Goal: Communication & Community: Answer question/provide support

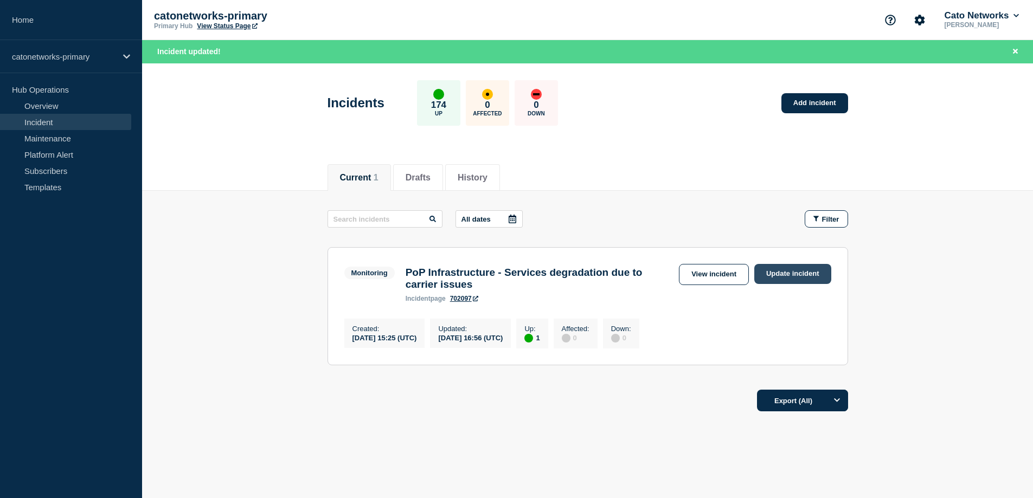
click at [812, 273] on link "Update incident" at bounding box center [792, 274] width 77 height 20
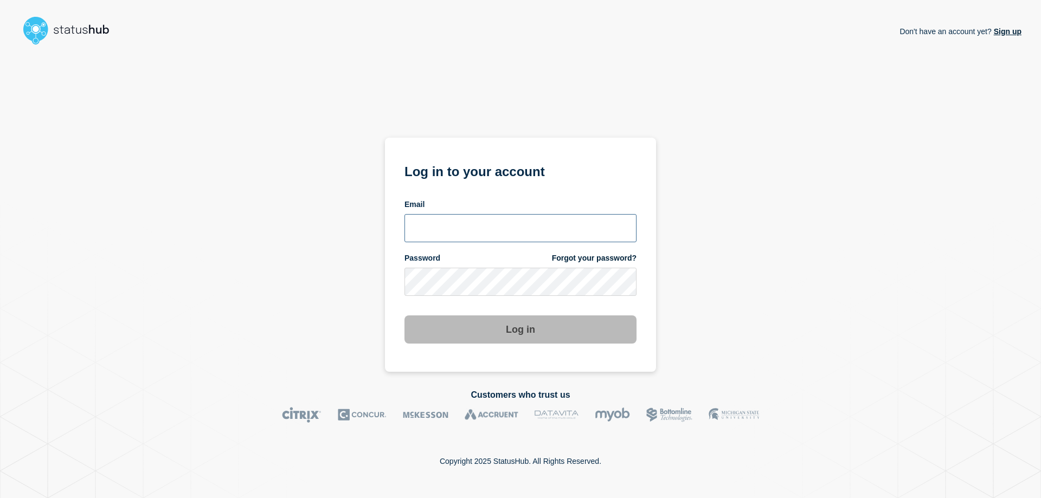
type input "[EMAIL_ADDRESS][PERSON_NAME][DOMAIN_NAME]"
click at [518, 334] on button "Log in" at bounding box center [521, 330] width 232 height 28
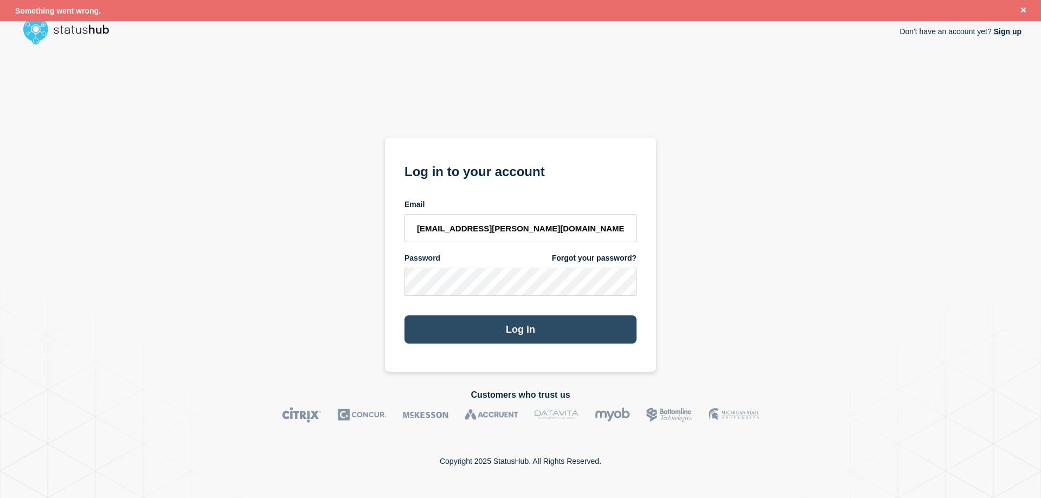
click at [518, 331] on button "Log in" at bounding box center [521, 330] width 232 height 28
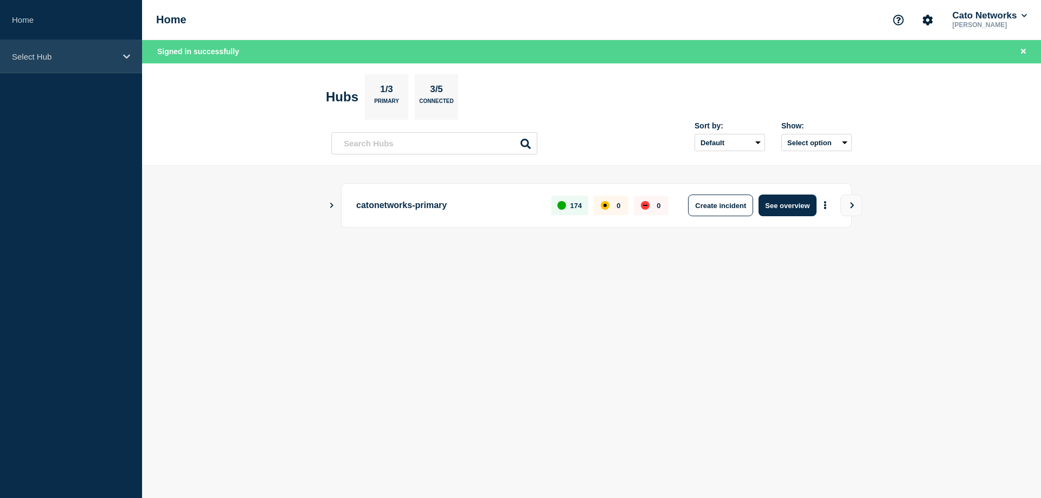
click at [75, 54] on p "Select Hub" at bounding box center [64, 56] width 104 height 9
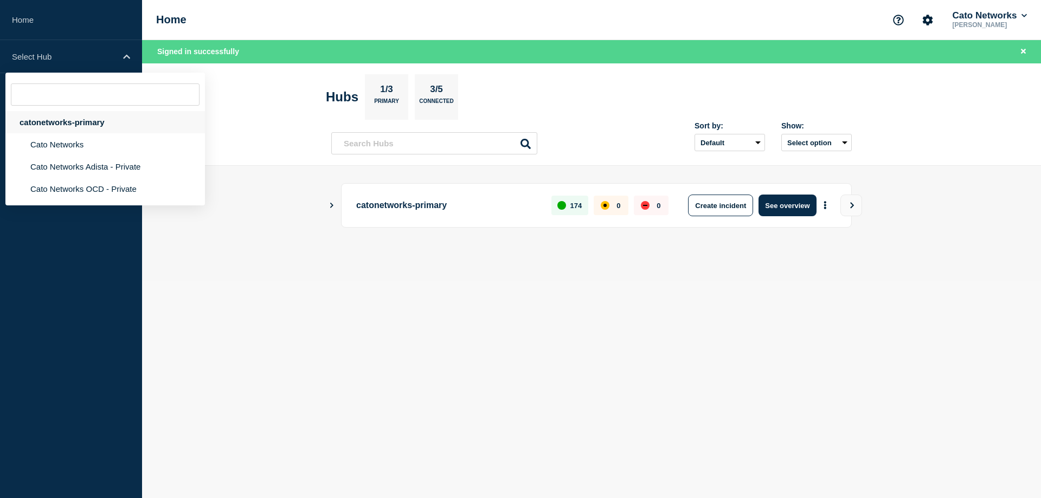
click at [63, 124] on div "catonetworks-primary" at bounding box center [105, 122] width 200 height 22
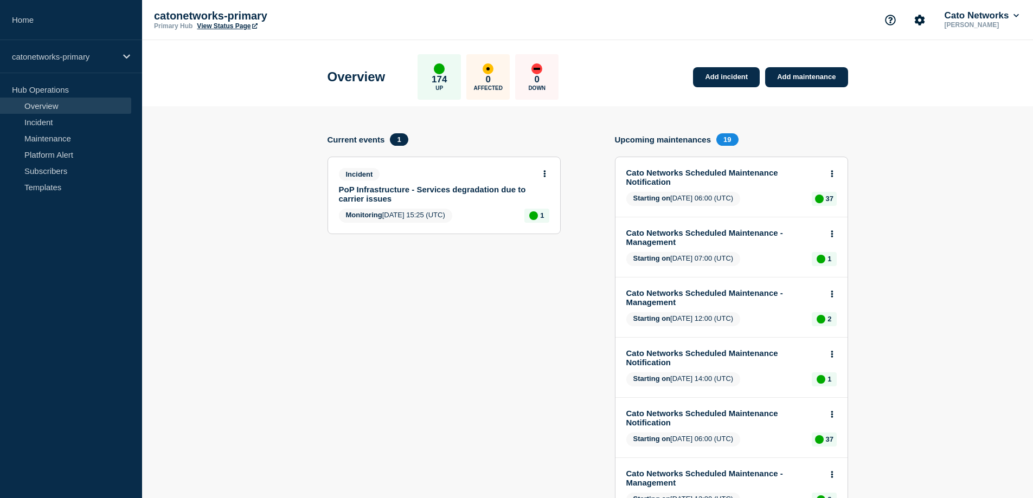
click at [455, 189] on link "PoP Infrastructure - Services degradation due to carrier issues" at bounding box center [437, 194] width 196 height 18
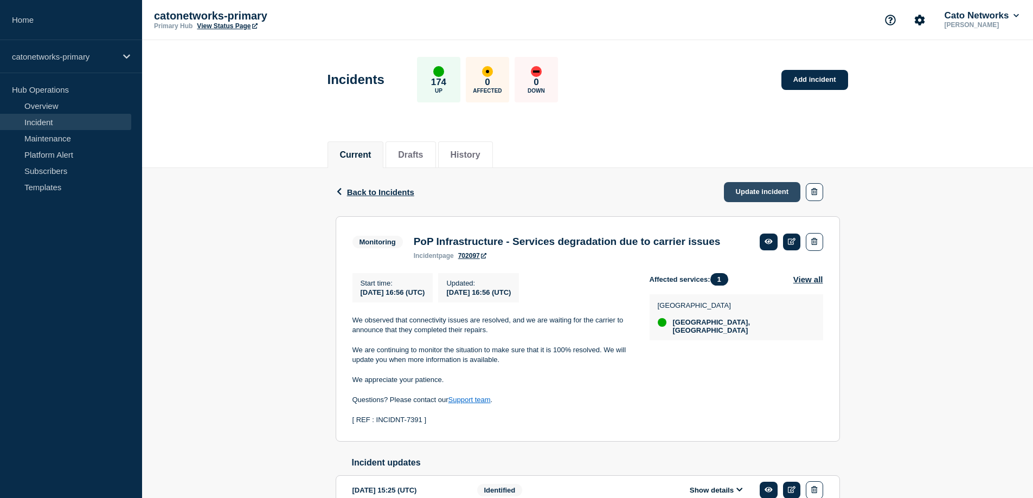
click at [770, 192] on link "Update incident" at bounding box center [762, 192] width 77 height 20
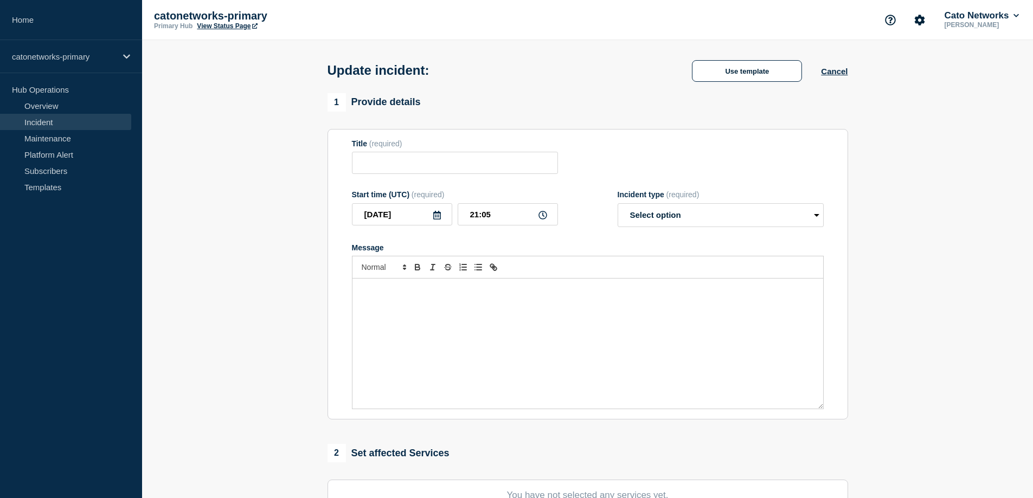
type input "PoP Infrastructure - Services degradation due to carrier issues"
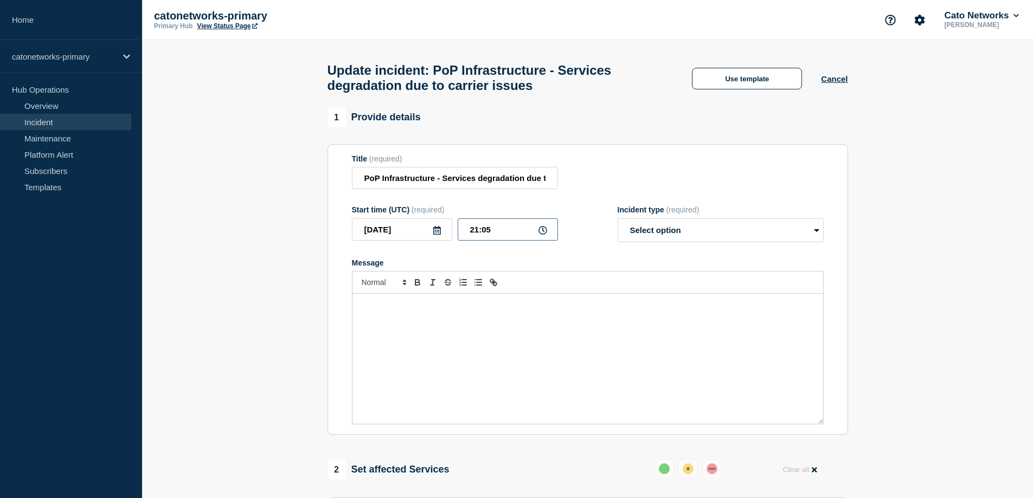
drag, startPoint x: 471, startPoint y: 236, endPoint x: 490, endPoint y: 235, distance: 19.6
click at [490, 235] on input "21:05" at bounding box center [508, 230] width 100 height 22
type input "17:00"
click at [789, 236] on select "Select option Investigating Identified Monitoring Resolved" at bounding box center [721, 231] width 206 height 24
select select "resolved"
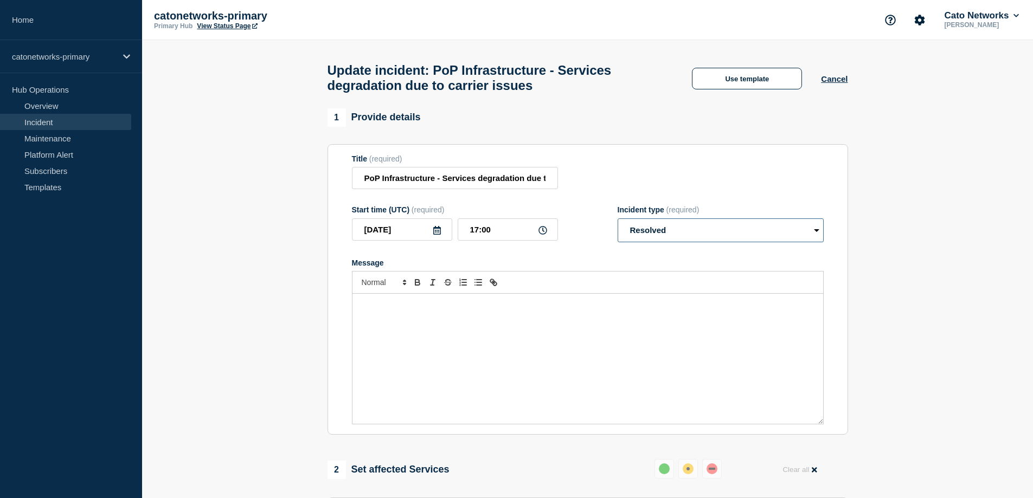
click at [618, 223] on select "Select option Investigating Identified Monitoring Resolved" at bounding box center [721, 231] width 206 height 24
click at [773, 81] on button "Use template" at bounding box center [747, 79] width 110 height 22
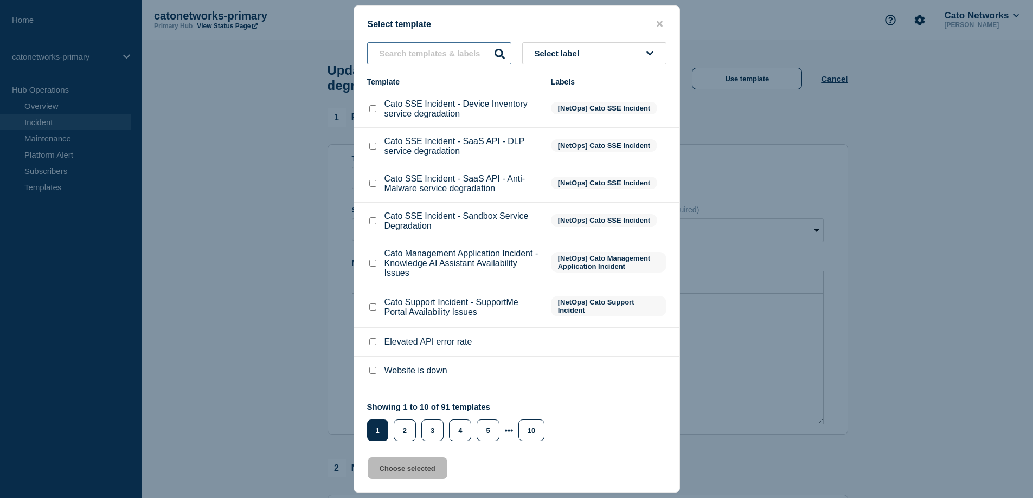
click at [444, 47] on input "text" at bounding box center [439, 53] width 144 height 22
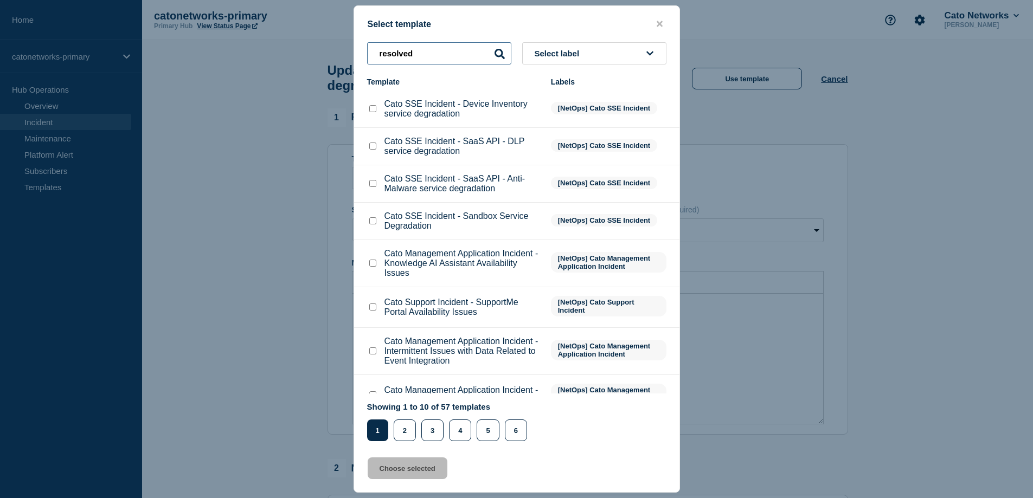
type input "resolved"
click at [595, 54] on button "Select label" at bounding box center [594, 53] width 144 height 22
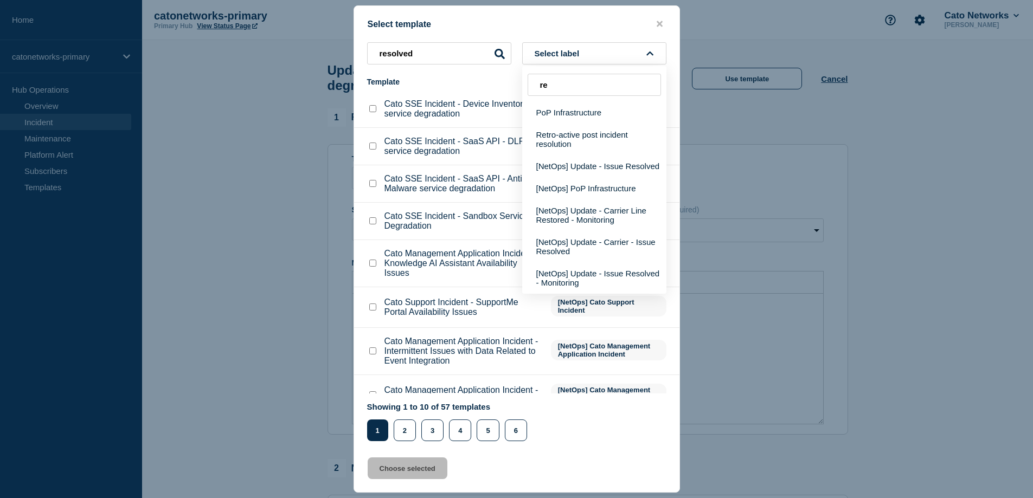
type input "r"
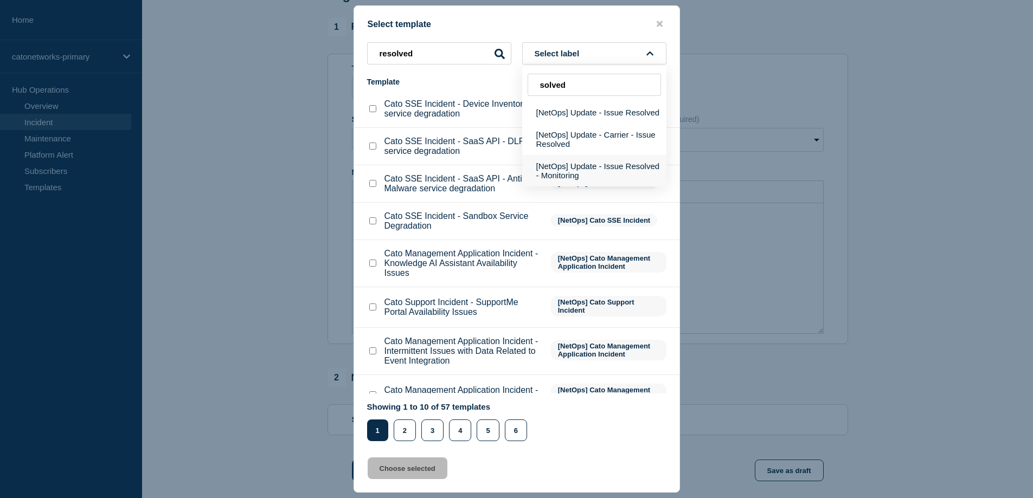
scroll to position [108, 0]
type input "solved"
click at [548, 141] on button "[NetOps] Update - Carrier - Issue Resolved" at bounding box center [594, 139] width 144 height 31
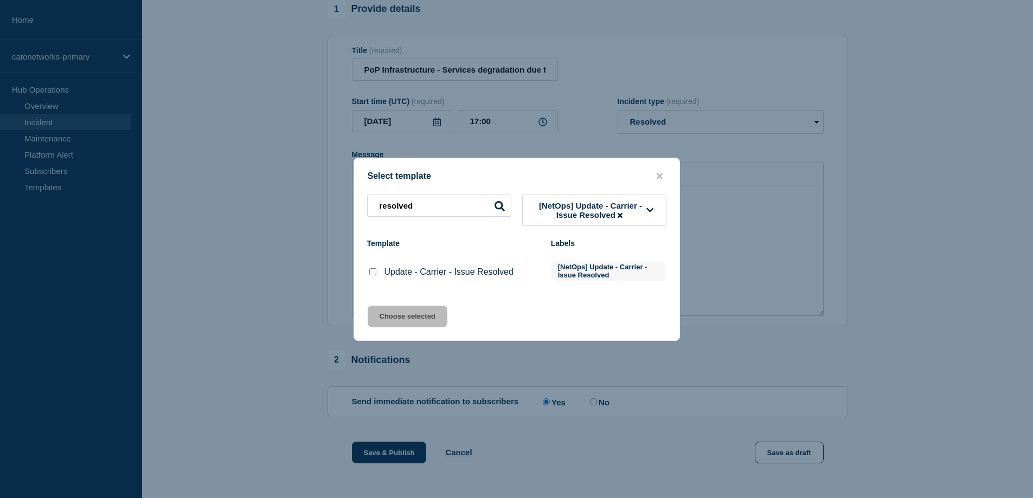
click at [371, 275] on input "Update - Carrier - Issue Resolved checkbox" at bounding box center [372, 271] width 7 height 7
checkbox input "true"
click at [408, 322] on button "Choose selected" at bounding box center [408, 317] width 80 height 22
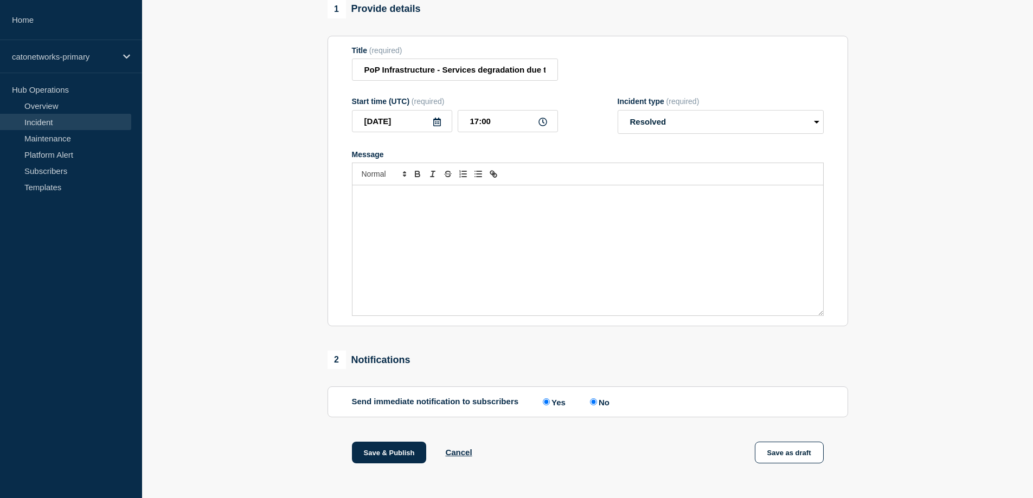
radio input "false"
radio input "true"
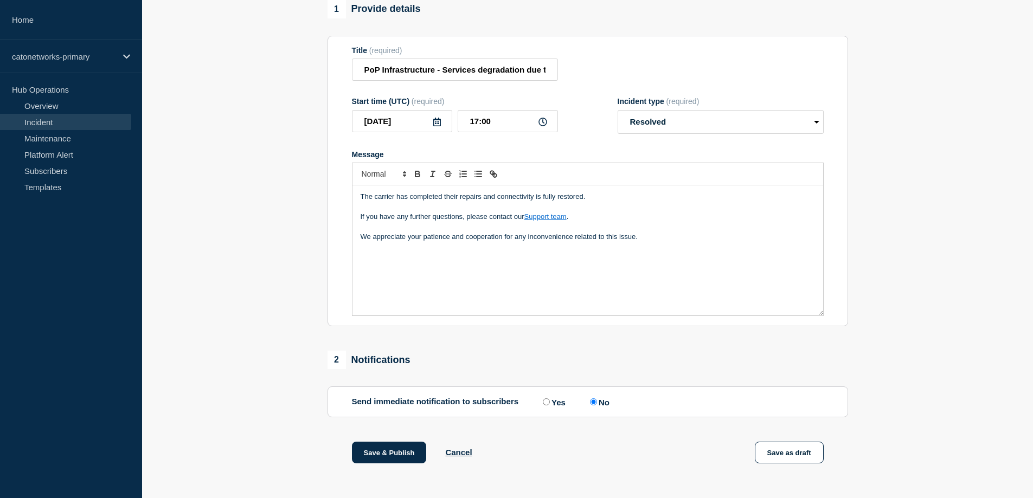
click at [544, 278] on div "The carrier has completed their repairs and connectivity is fully restored. If …" at bounding box center [587, 250] width 471 height 130
click at [538, 270] on div "The carrier has completed their repairs and connectivity is fully restored. If …" at bounding box center [587, 250] width 471 height 130
click at [684, 267] on div "The carrier has completed their repairs and connectivity is fully restored. If …" at bounding box center [587, 250] width 471 height 130
click at [373, 269] on p "Message" at bounding box center [588, 267] width 454 height 10
click at [445, 278] on div "The carrier has completed their repairs and connectivity is fully restored. If …" at bounding box center [587, 250] width 471 height 130
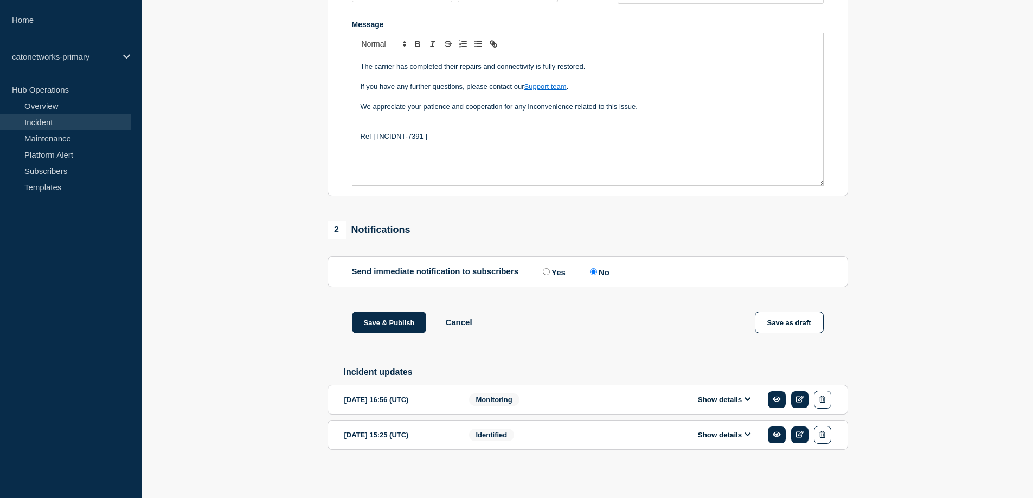
scroll to position [249, 0]
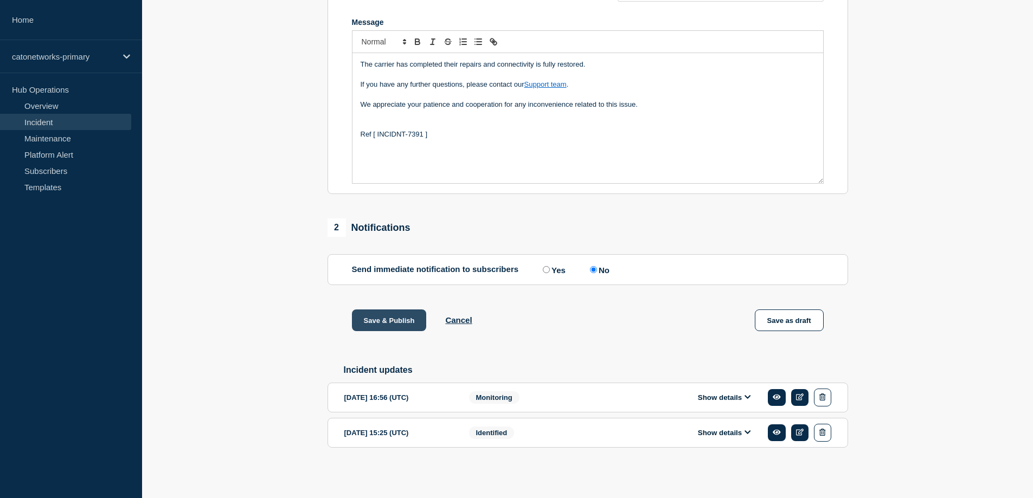
click at [388, 317] on button "Save & Publish" at bounding box center [389, 321] width 75 height 22
